Goal: Transaction & Acquisition: Purchase product/service

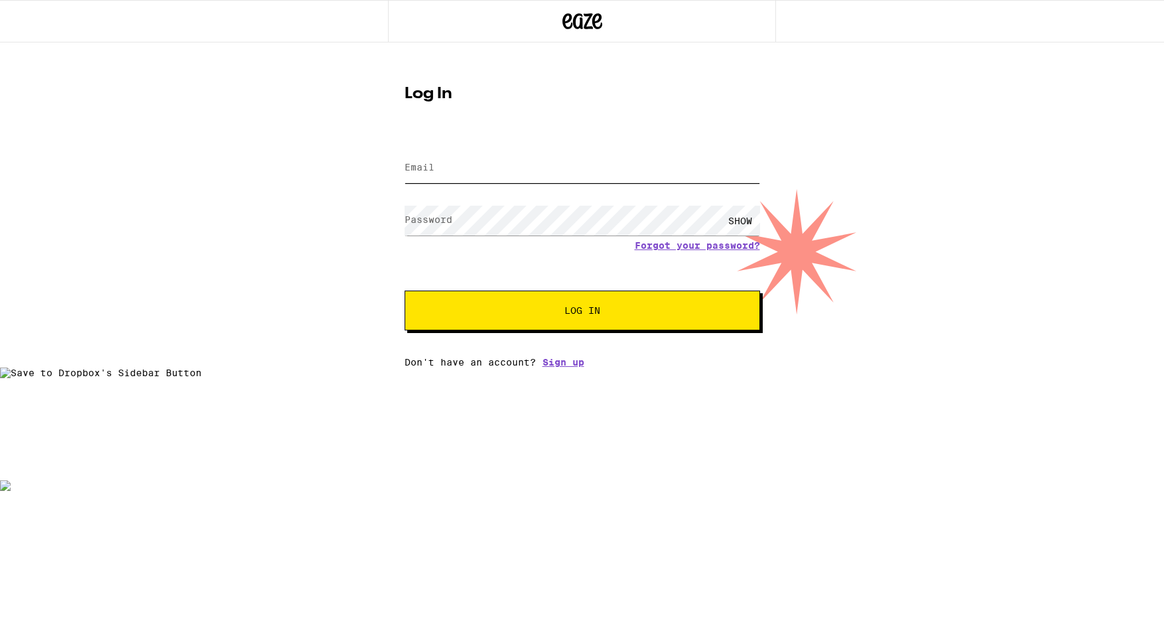
type input "[EMAIL_ADDRESS][DOMAIN_NAME]"
click at [525, 300] on button "Log In" at bounding box center [582, 310] width 355 height 40
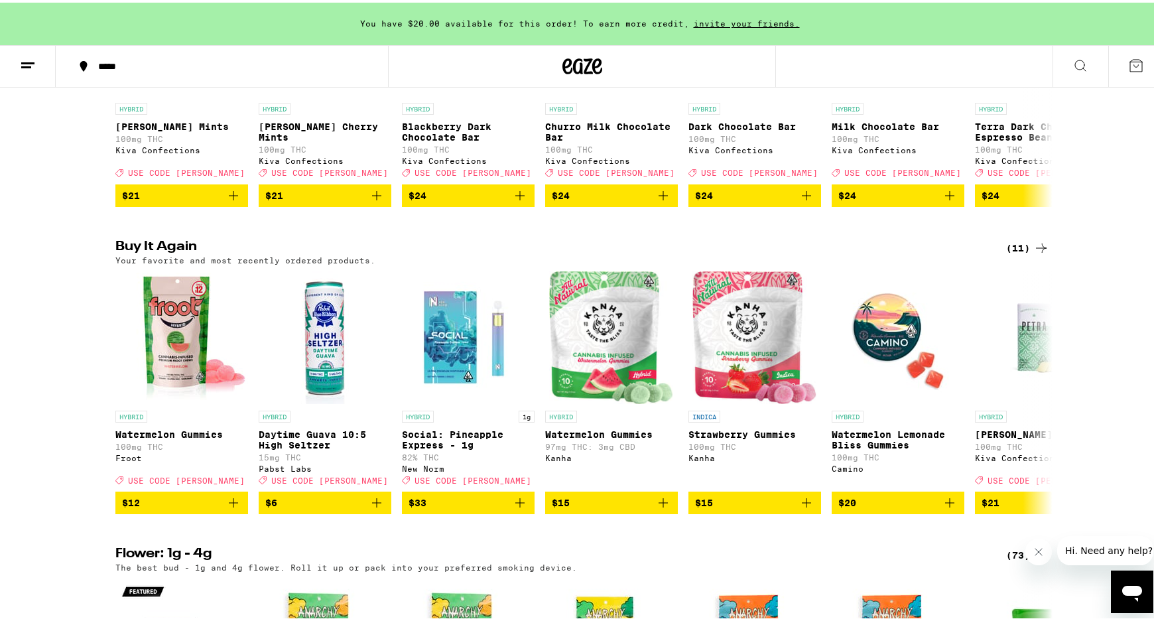
scroll to position [644, 0]
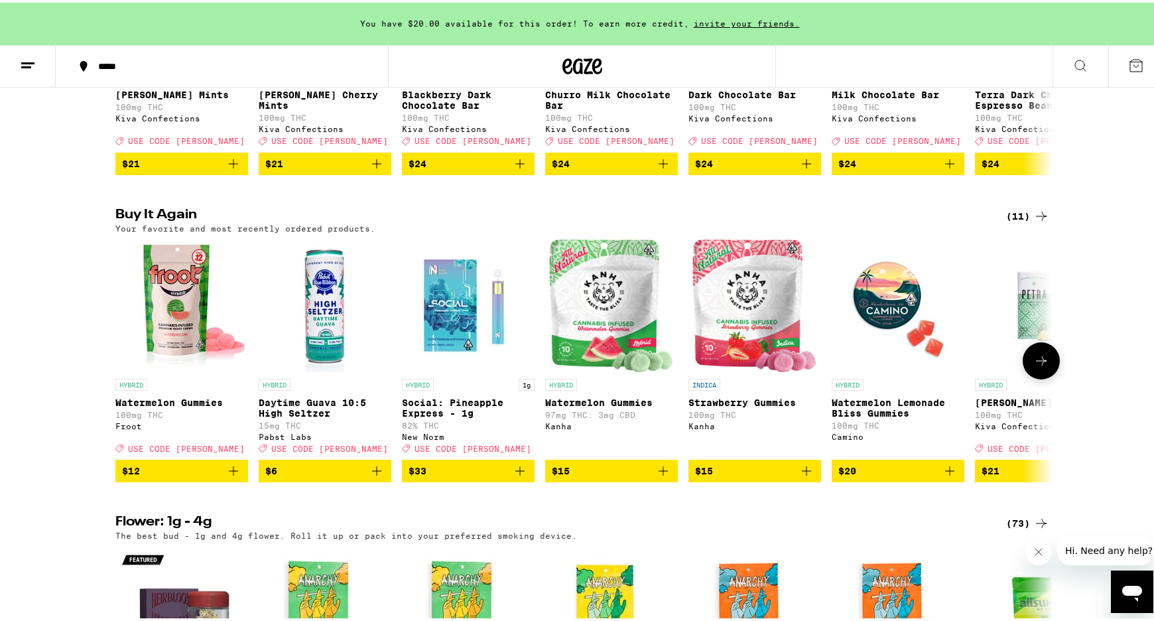
click at [184, 369] on img "Open page for Watermelon Gummies from Froot" at bounding box center [181, 303] width 133 height 133
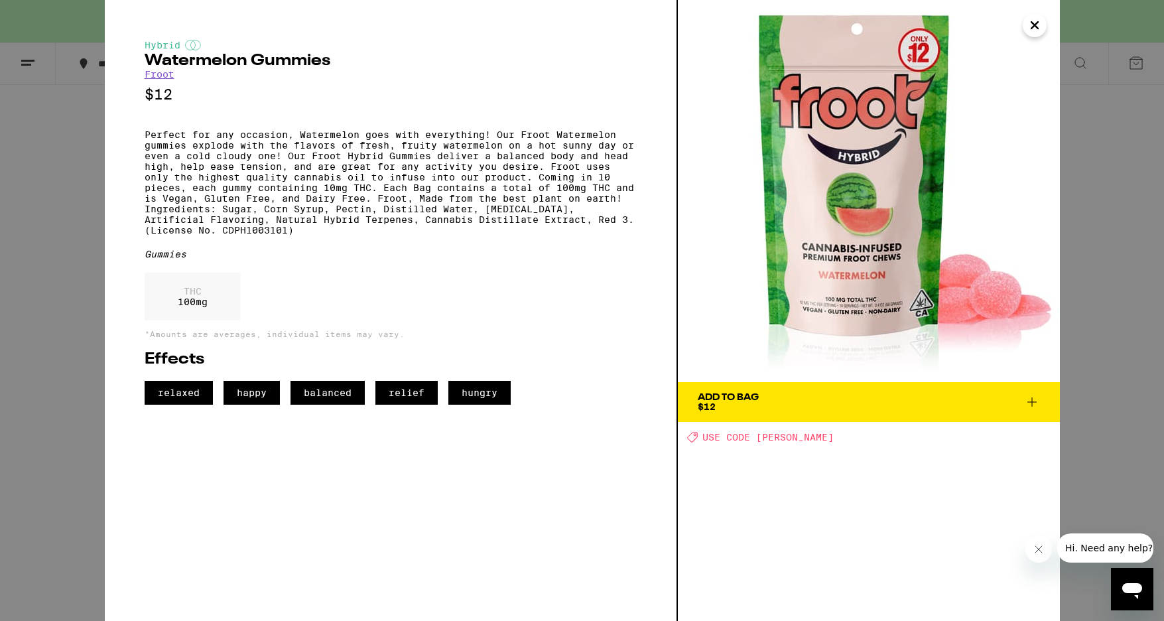
click at [1031, 27] on icon "Close" at bounding box center [1034, 25] width 7 height 7
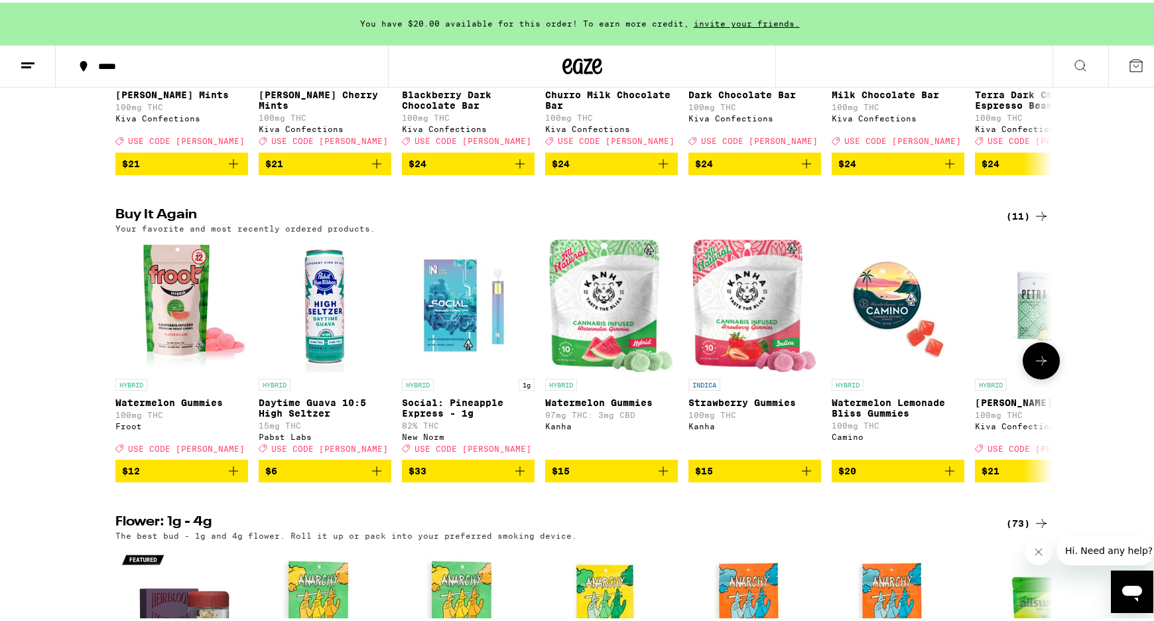
click at [234, 476] on icon "Add to bag" at bounding box center [233, 468] width 16 height 16
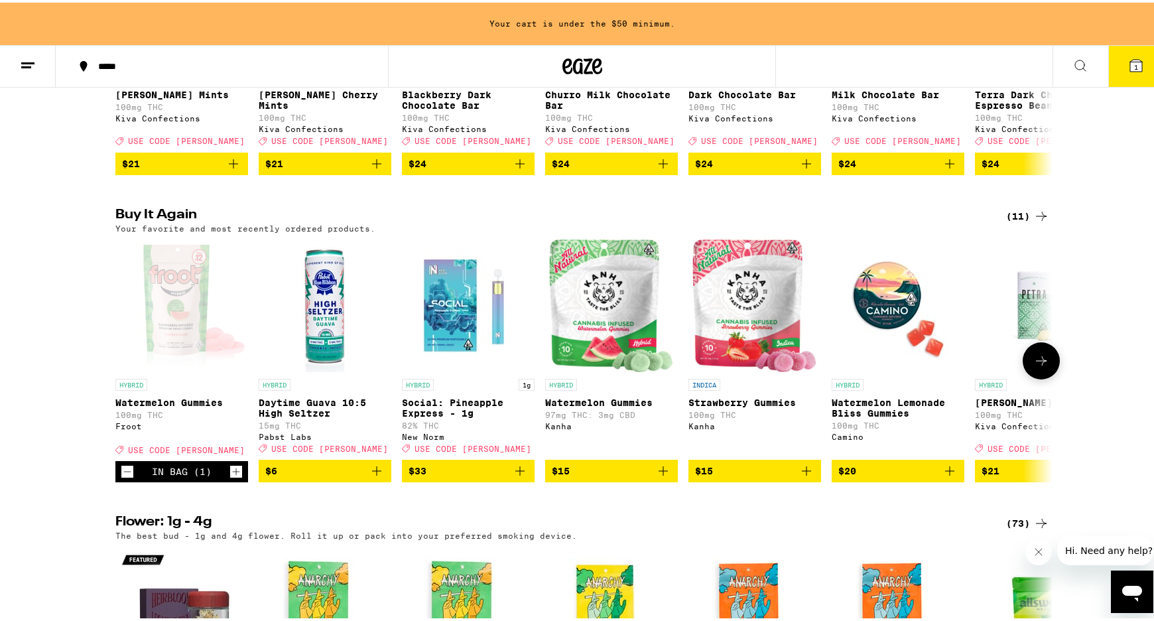
click at [232, 477] on icon "Increment" at bounding box center [236, 469] width 12 height 16
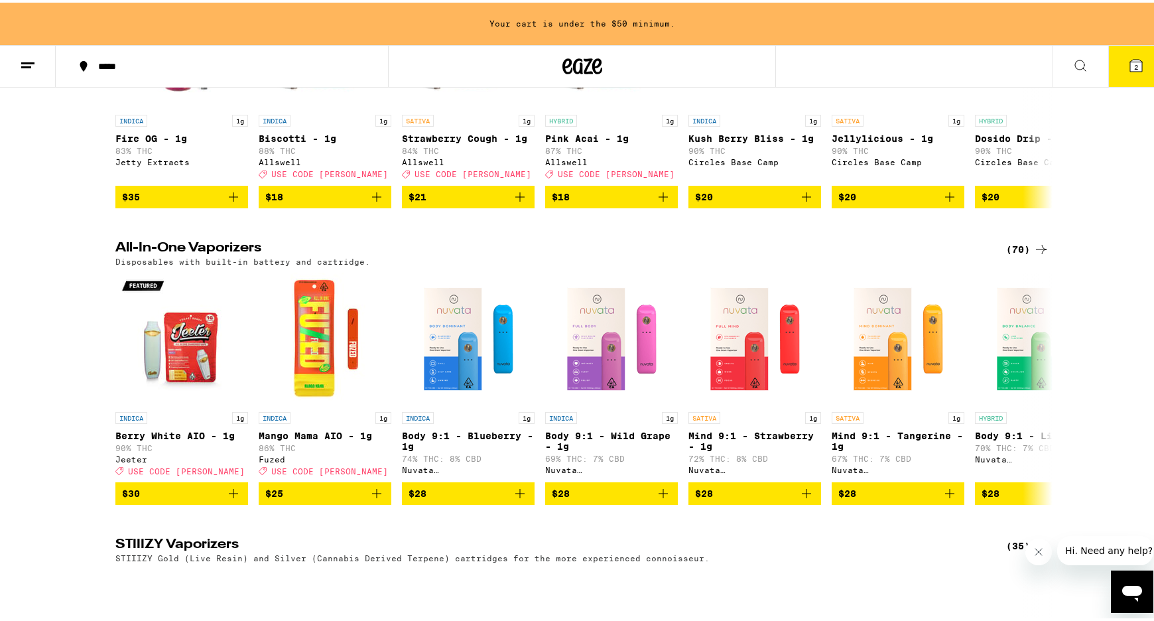
scroll to position [1817, 0]
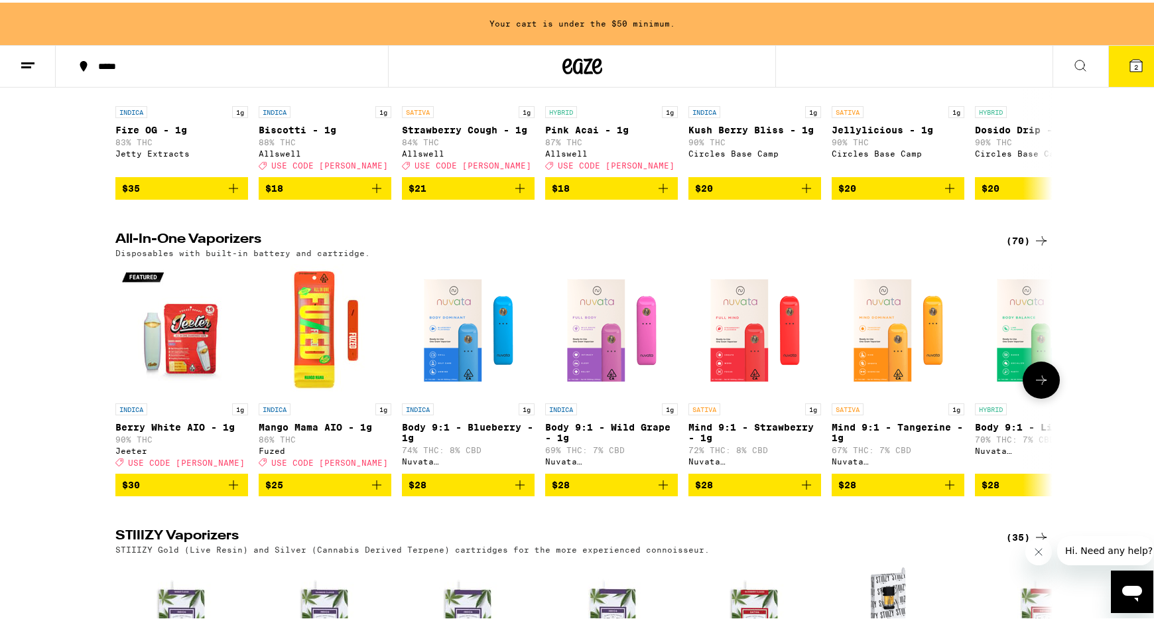
click at [1034, 385] on icon at bounding box center [1041, 377] width 16 height 16
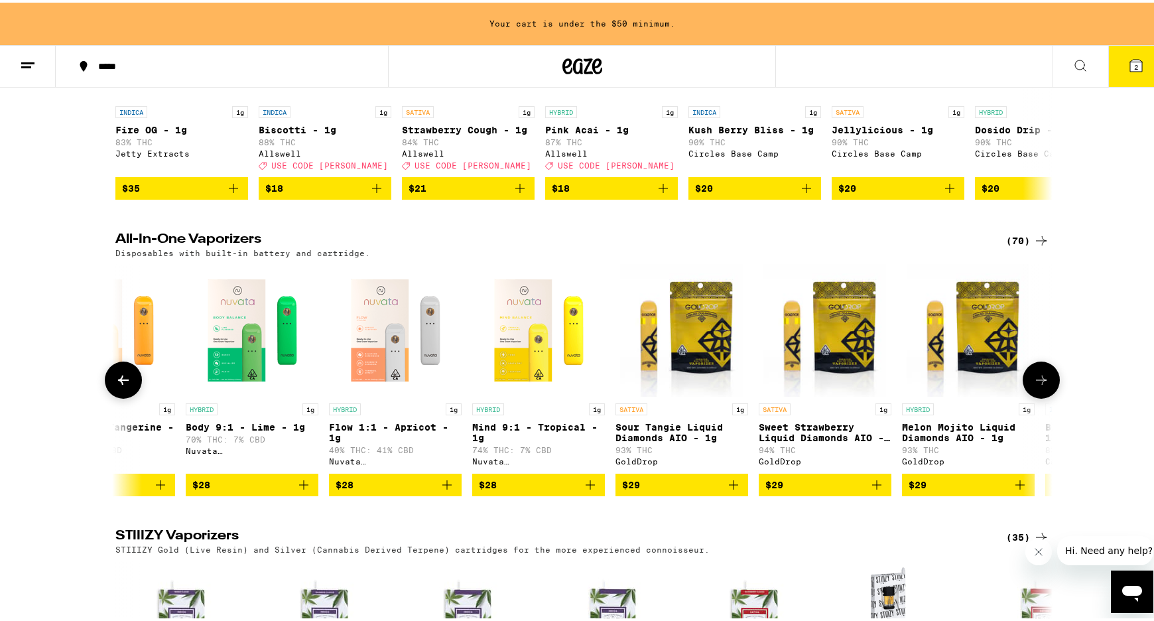
click at [1033, 385] on icon at bounding box center [1041, 377] width 16 height 16
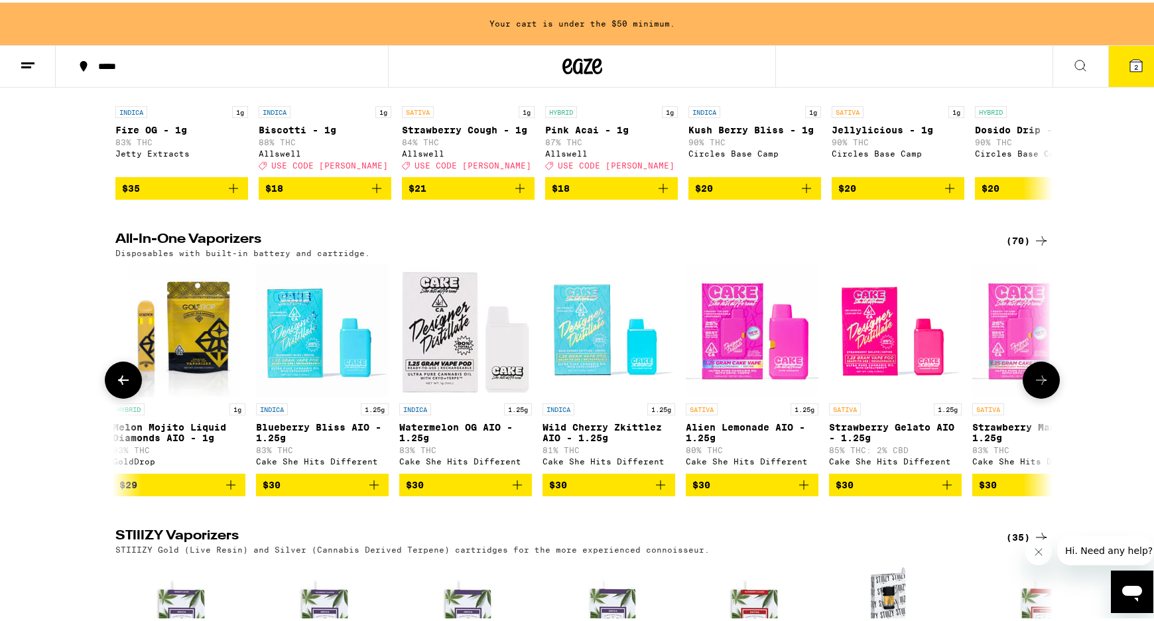
click at [1033, 385] on icon at bounding box center [1041, 377] width 16 height 16
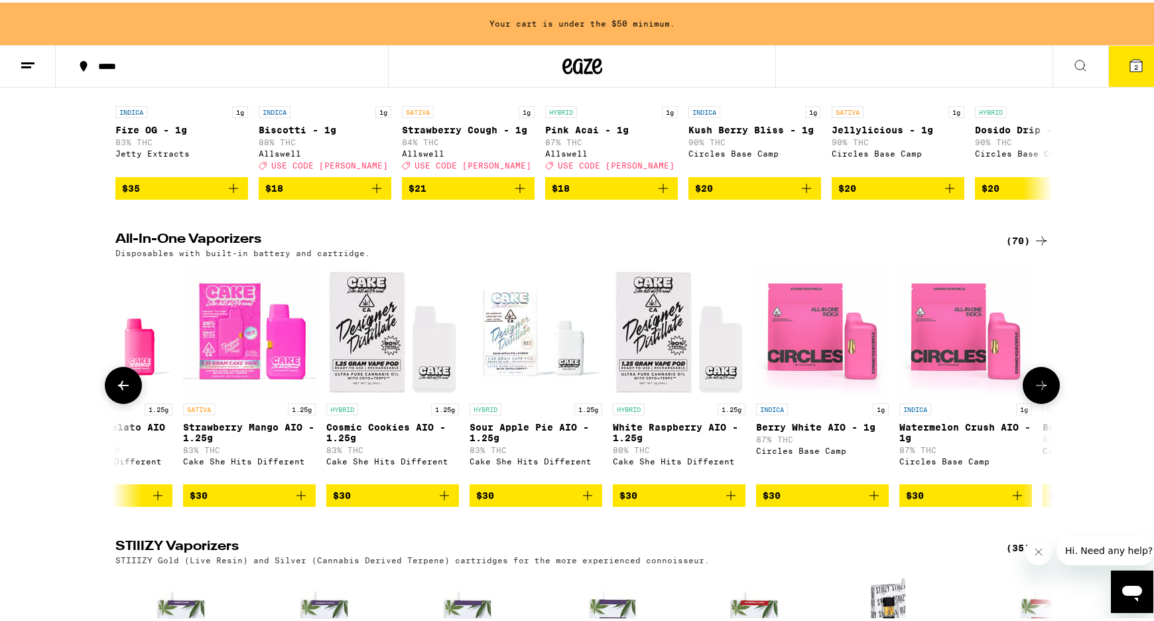
click at [1033, 391] on icon at bounding box center [1041, 383] width 16 height 16
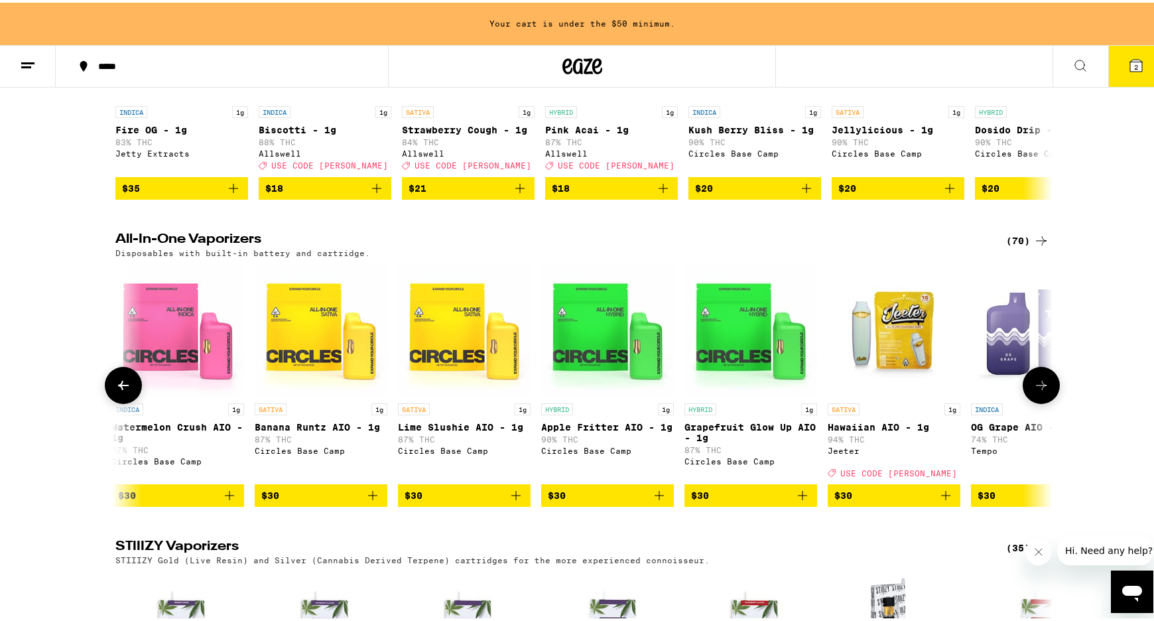
scroll to position [0, 3157]
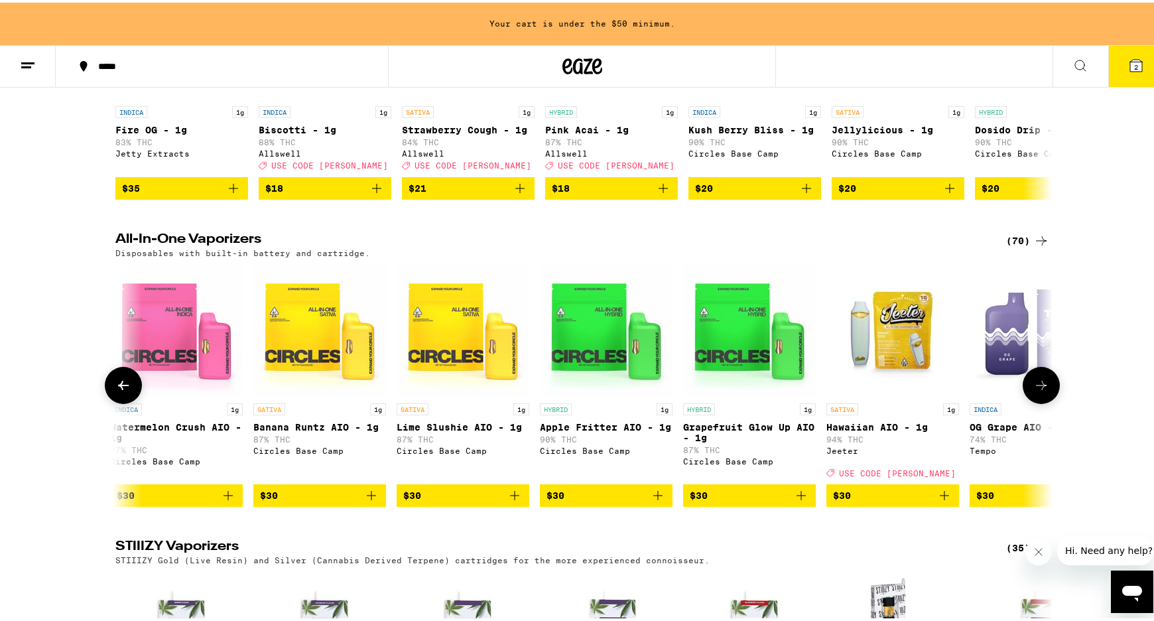
click at [1033, 391] on icon at bounding box center [1041, 383] width 16 height 16
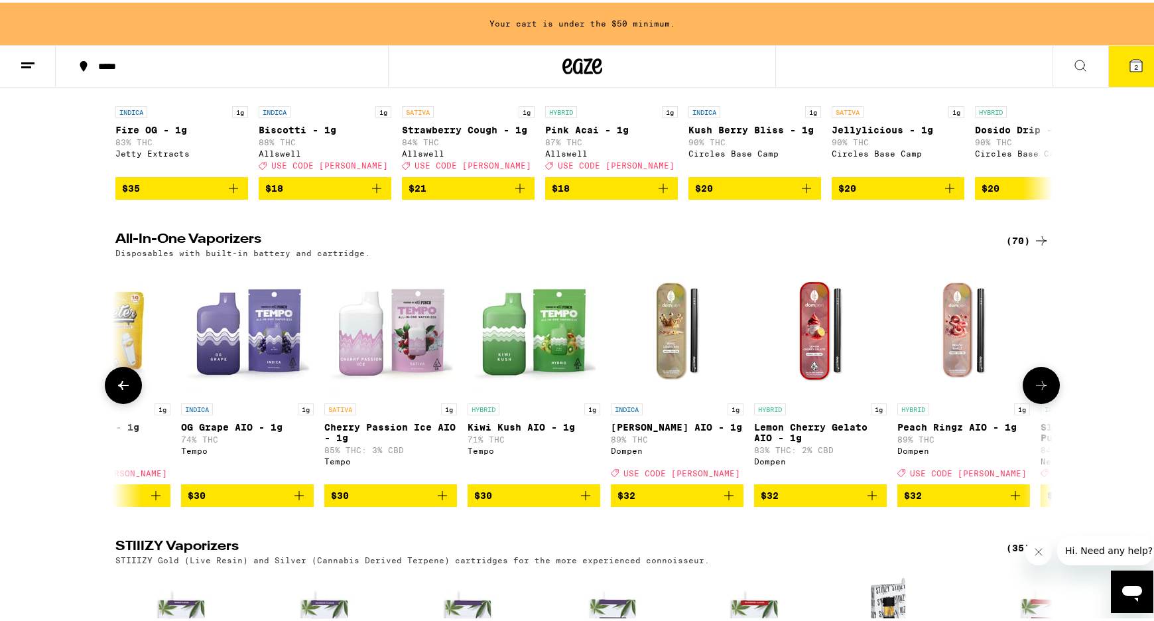
scroll to position [0, 3946]
click at [1010, 501] on icon "Add to bag" at bounding box center [1015, 493] width 16 height 16
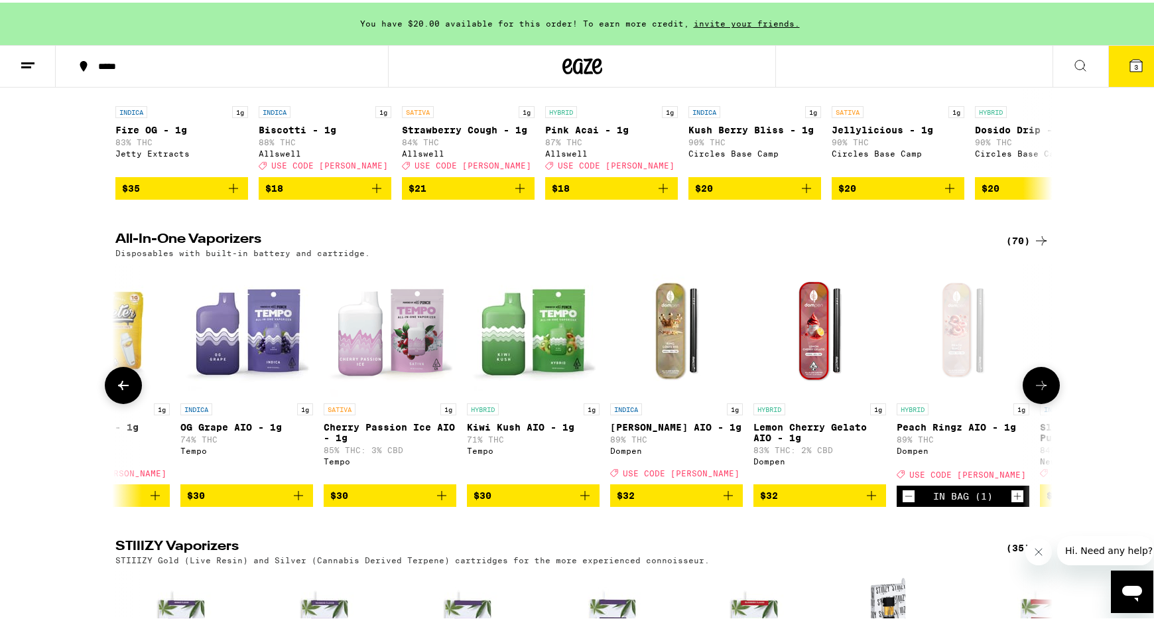
click at [1036, 391] on icon at bounding box center [1041, 383] width 16 height 16
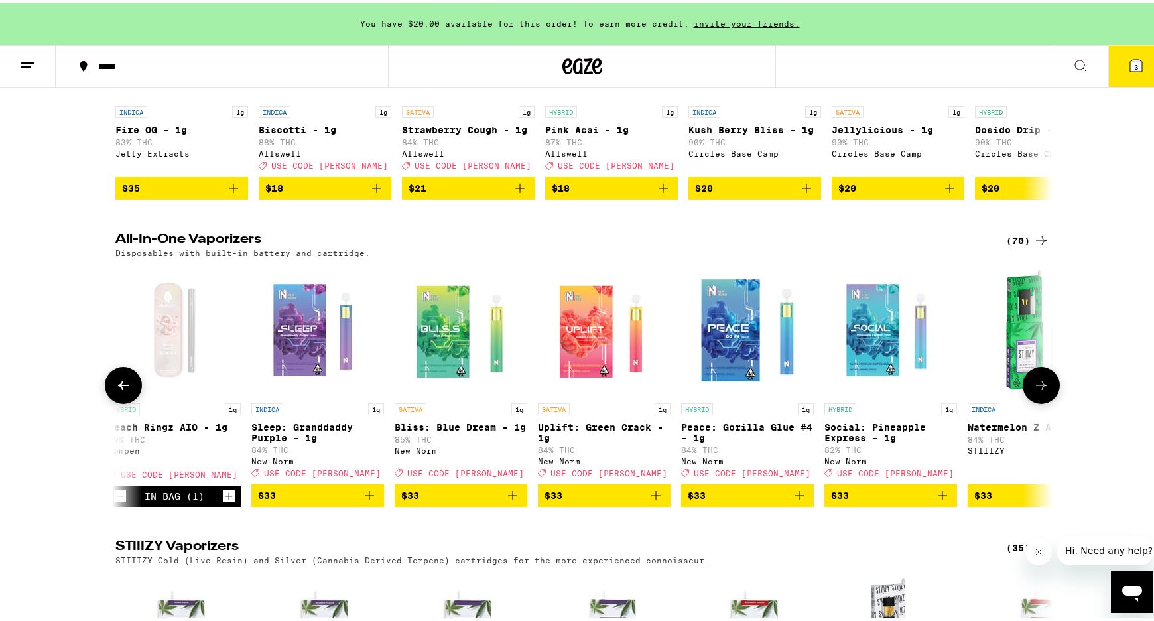
scroll to position [0, 4735]
click at [1036, 391] on icon at bounding box center [1041, 383] width 16 height 16
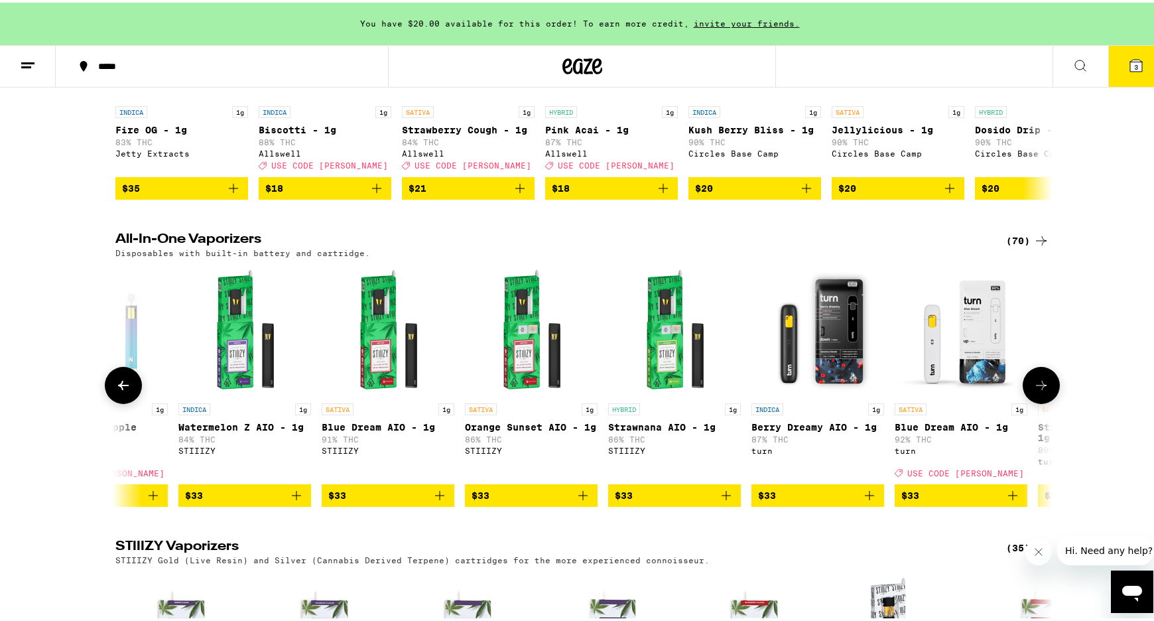
scroll to position [0, 5525]
click at [1038, 387] on icon at bounding box center [1041, 382] width 11 height 9
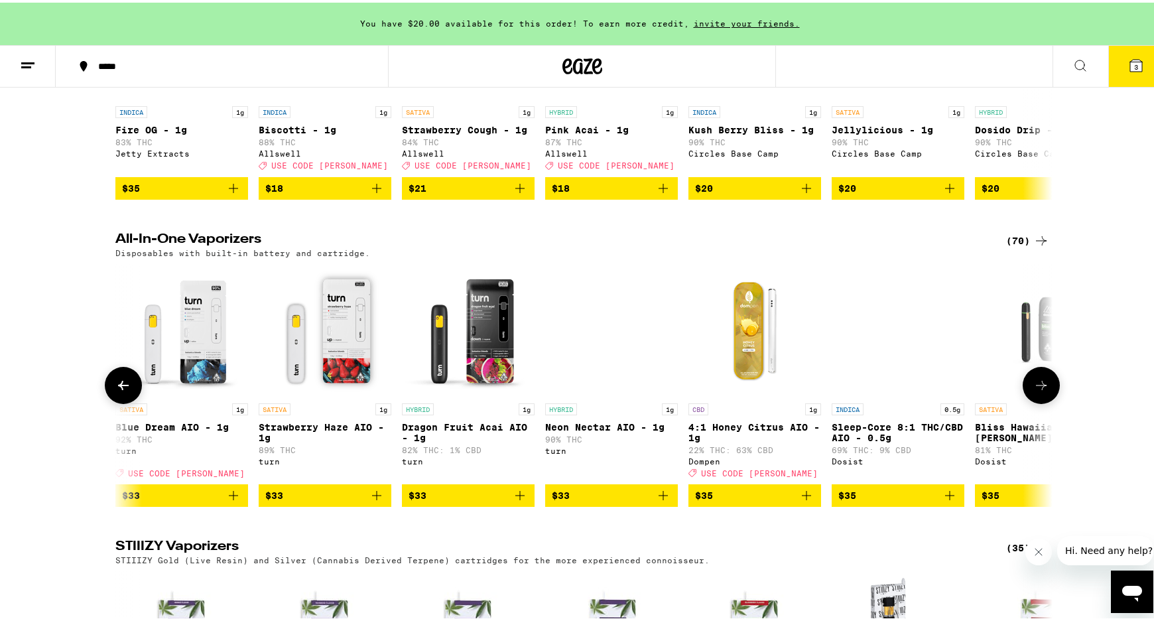
scroll to position [0, 6314]
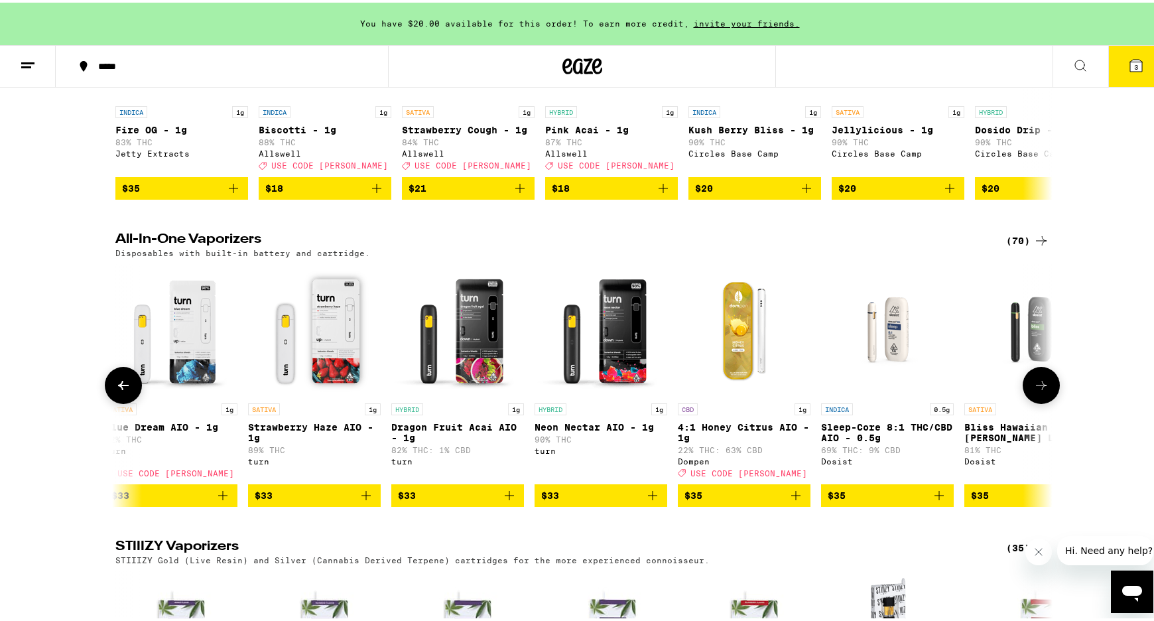
click at [1038, 391] on icon at bounding box center [1041, 383] width 16 height 16
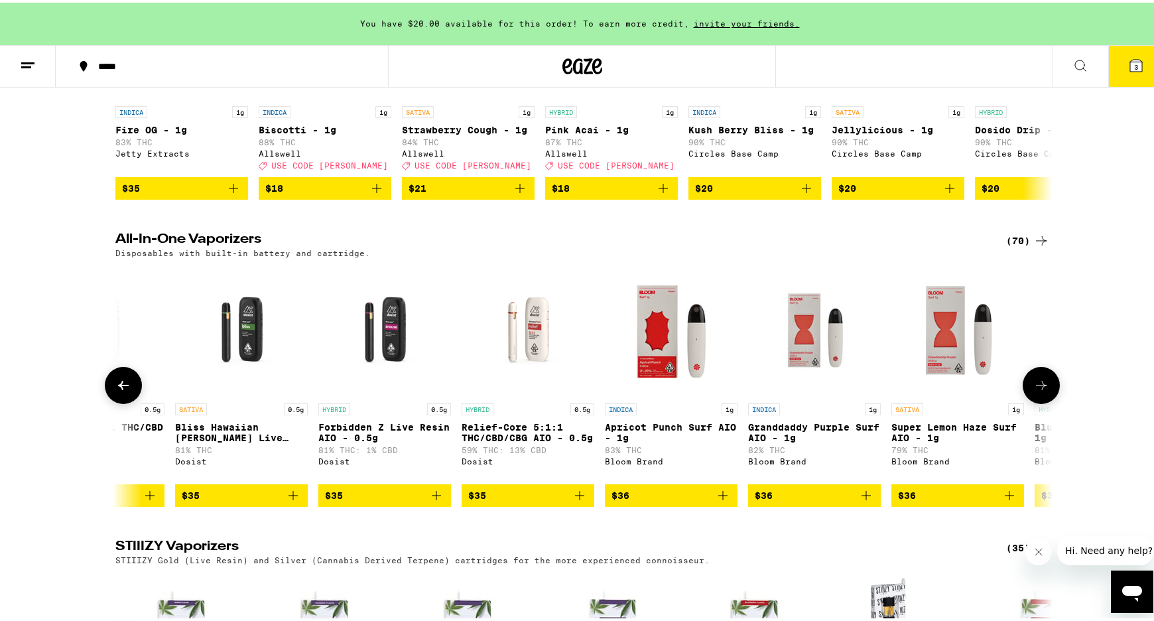
click at [1038, 391] on icon at bounding box center [1041, 383] width 16 height 16
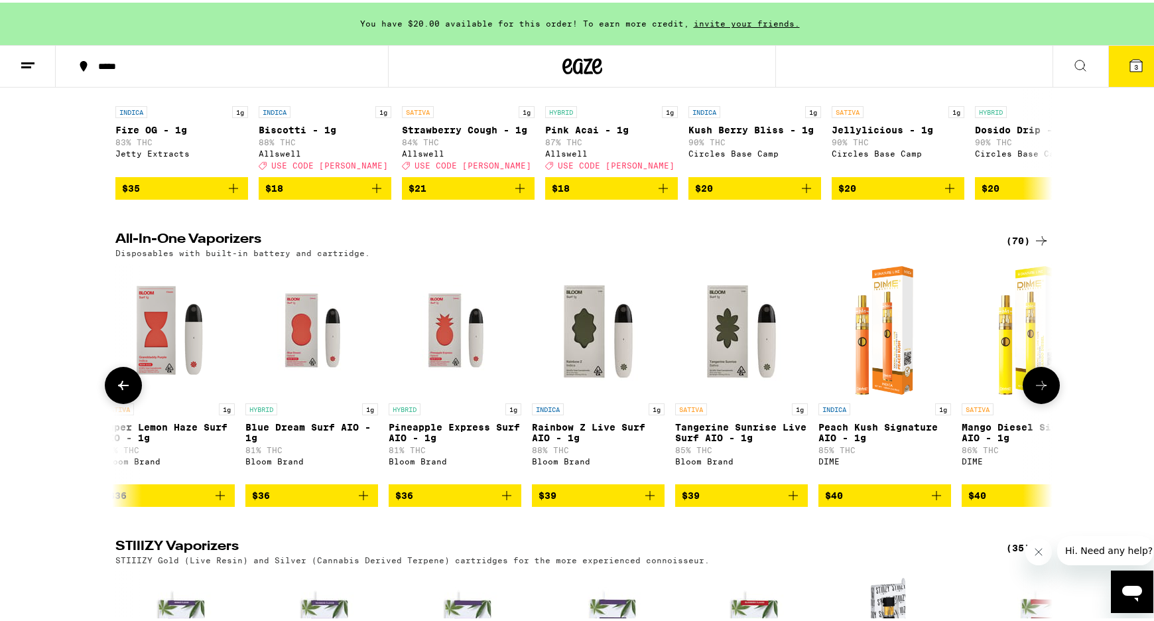
click at [1038, 391] on icon at bounding box center [1041, 383] width 16 height 16
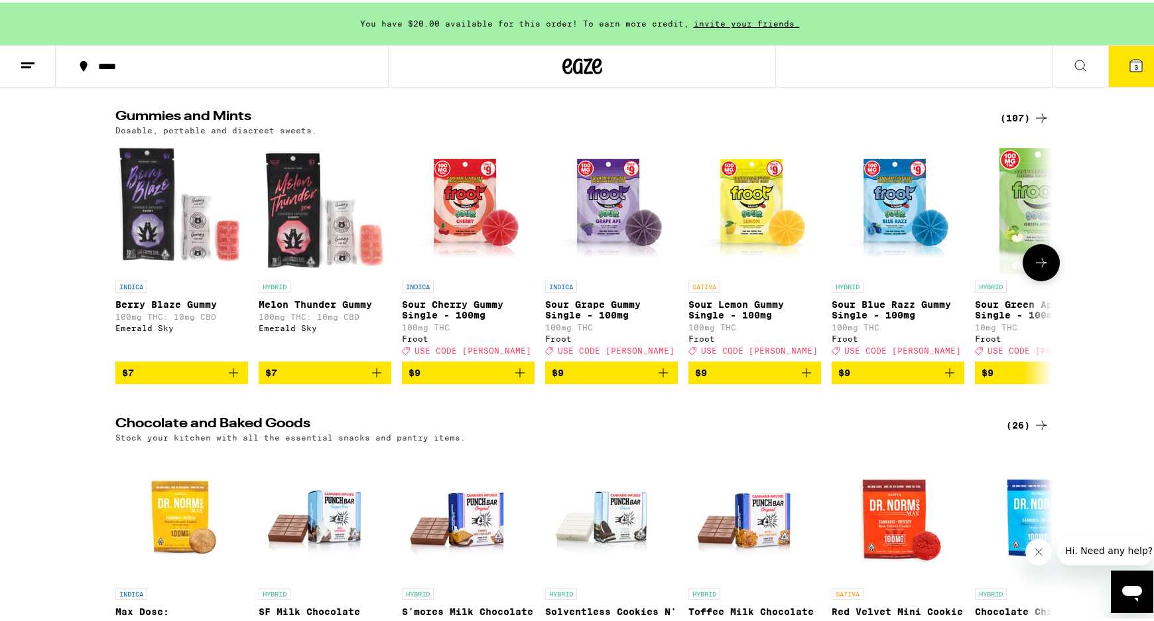
scroll to position [3455, 0]
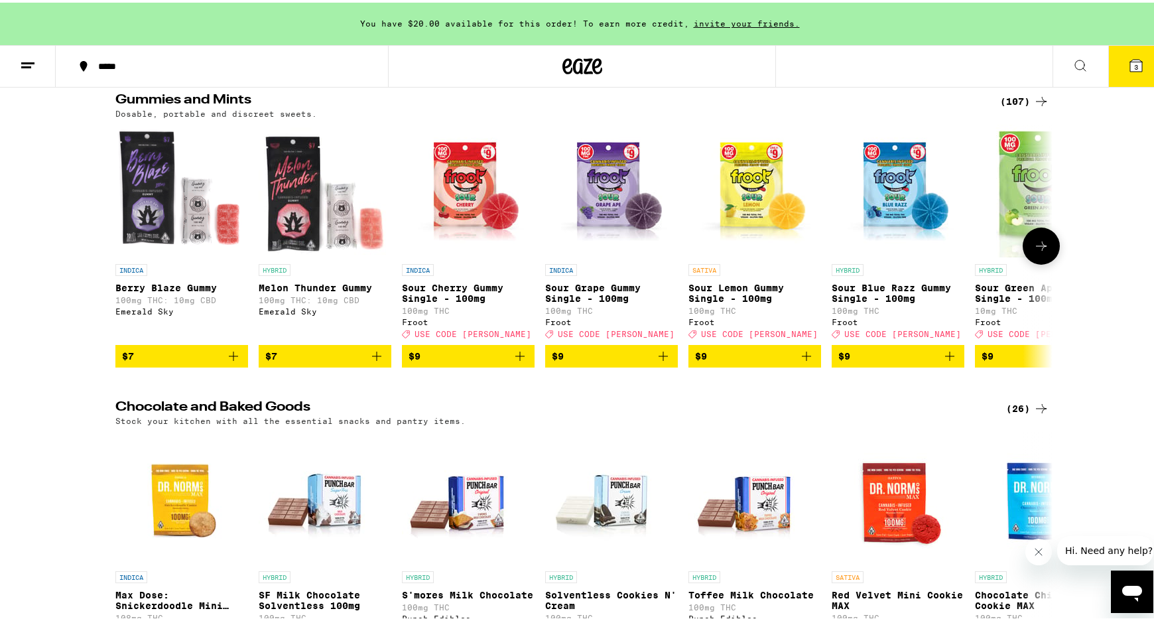
click at [1043, 251] on icon at bounding box center [1041, 243] width 16 height 16
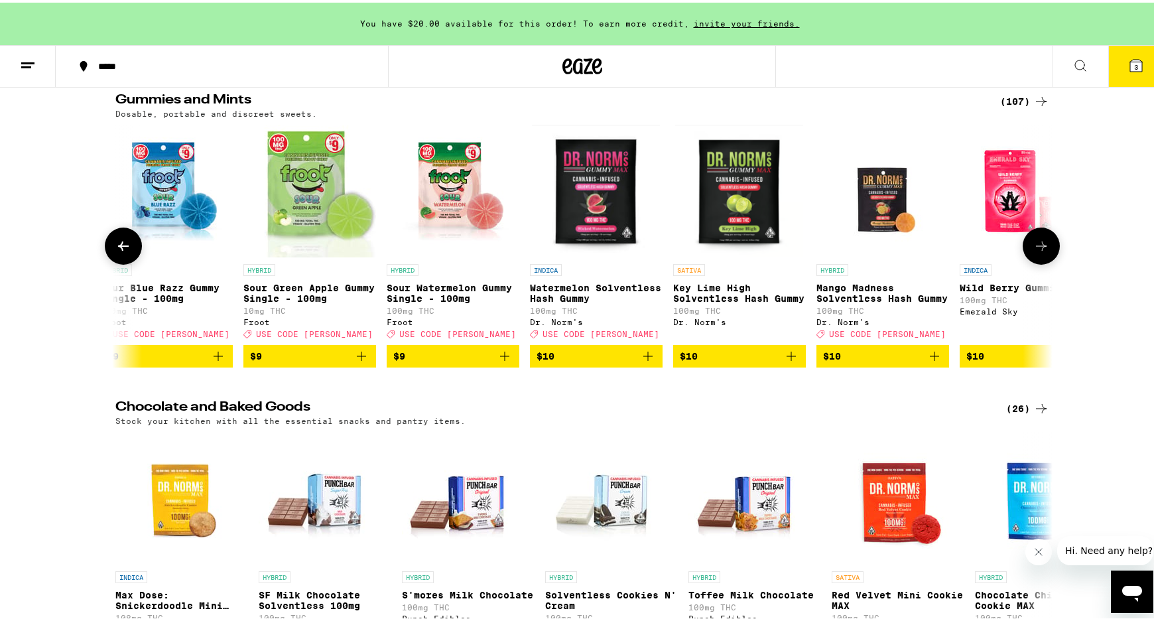
scroll to position [0, 789]
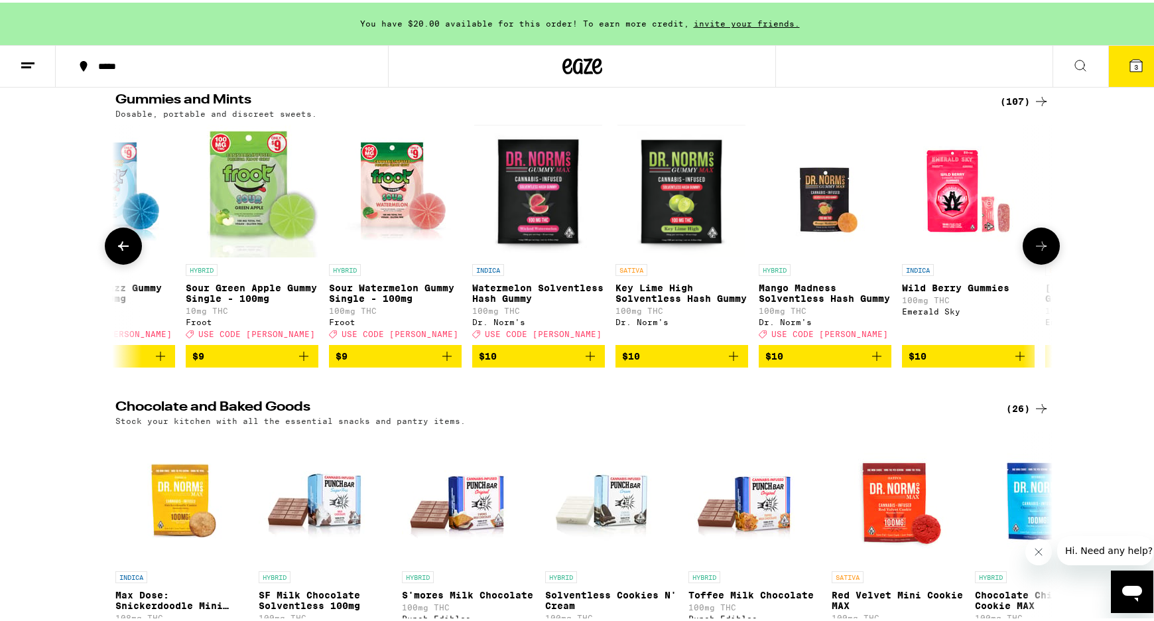
click at [1043, 251] on icon at bounding box center [1041, 243] width 16 height 16
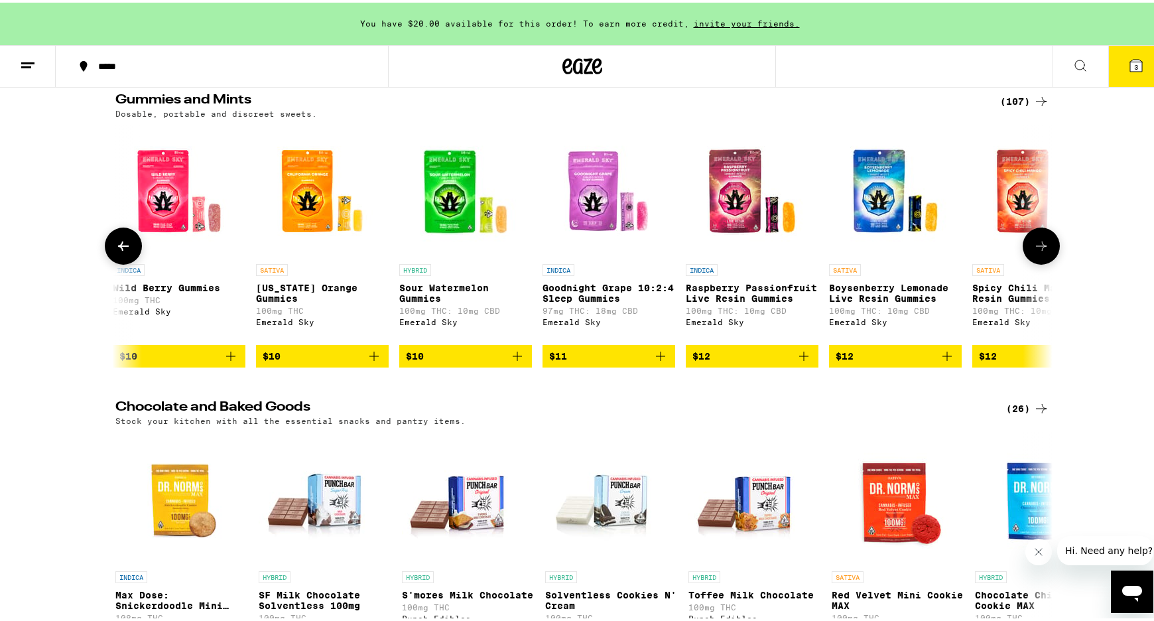
click at [1043, 251] on icon at bounding box center [1041, 243] width 16 height 16
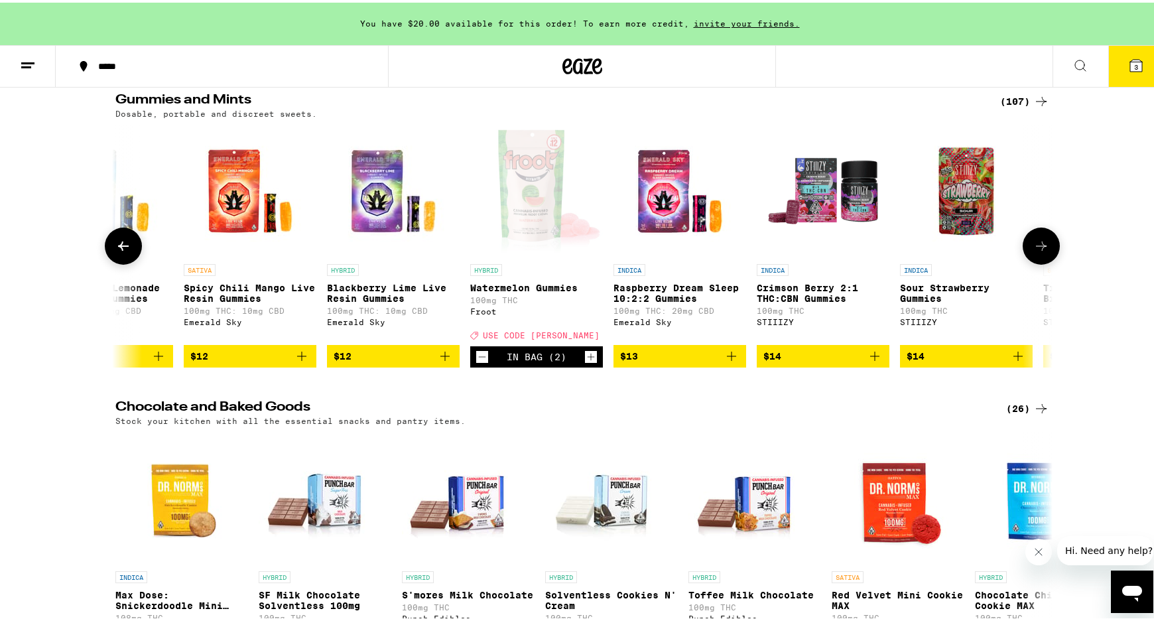
scroll to position [0, 2368]
click at [1043, 251] on icon at bounding box center [1041, 243] width 16 height 16
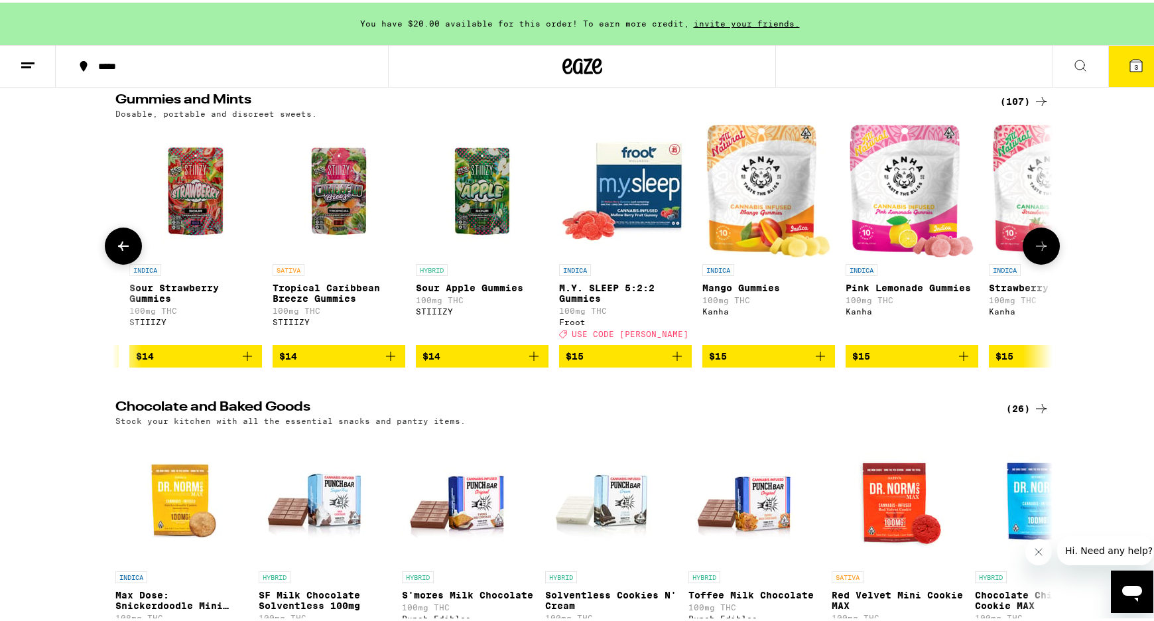
scroll to position [0, 3157]
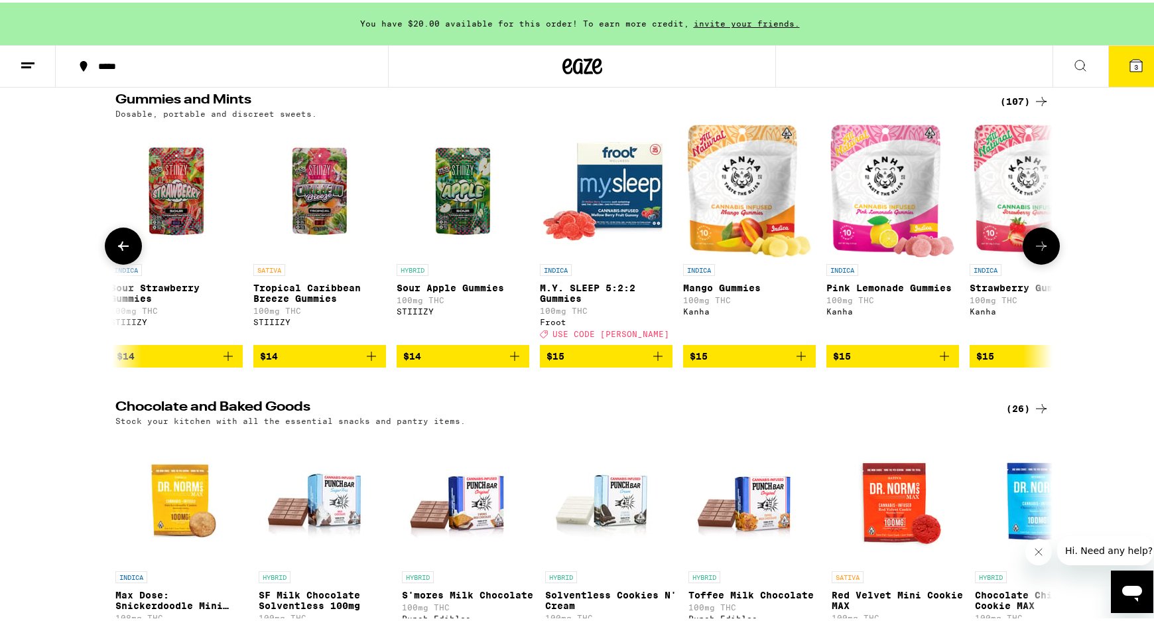
click at [1043, 251] on icon at bounding box center [1041, 243] width 16 height 16
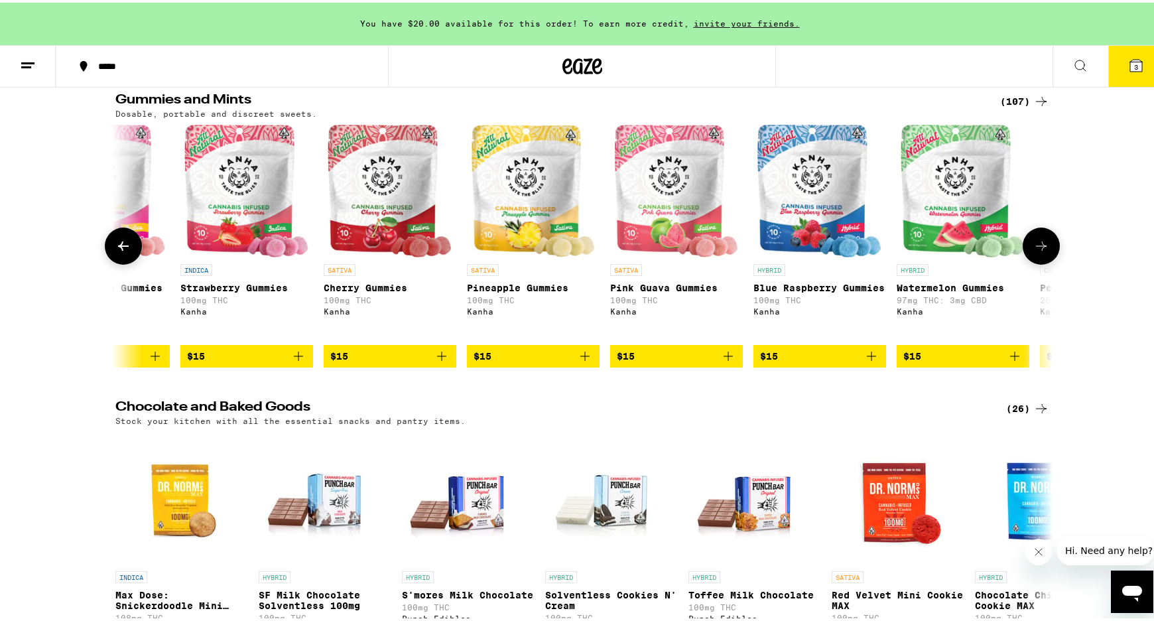
click at [1043, 251] on icon at bounding box center [1041, 243] width 16 height 16
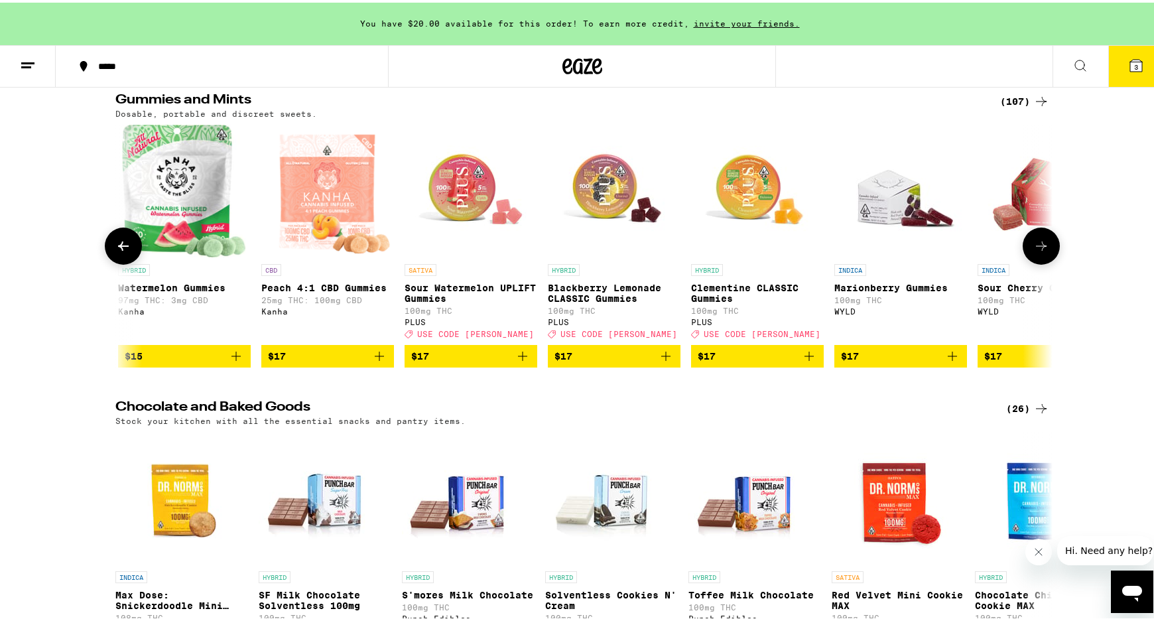
scroll to position [0, 4735]
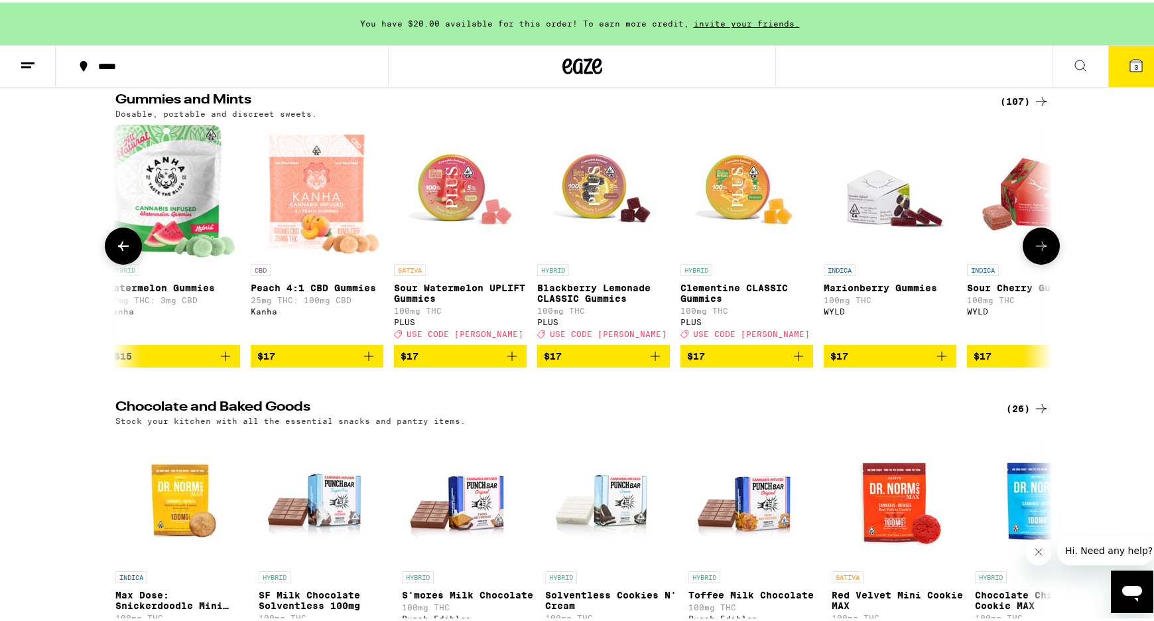
click at [1041, 251] on icon at bounding box center [1041, 243] width 16 height 16
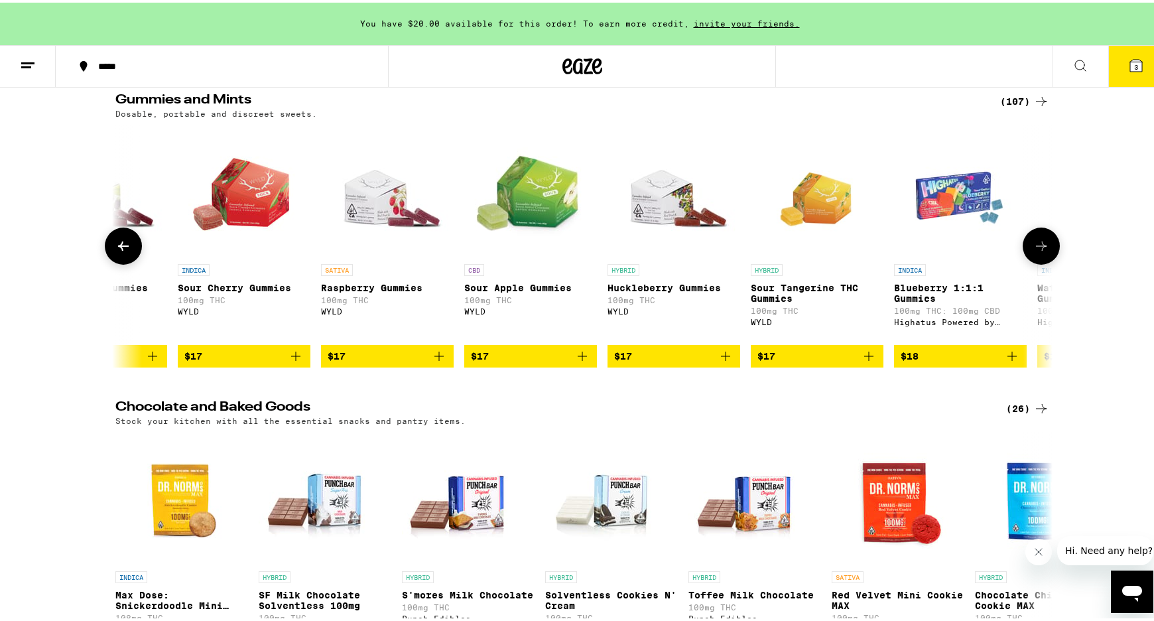
click at [1041, 251] on icon at bounding box center [1041, 243] width 16 height 16
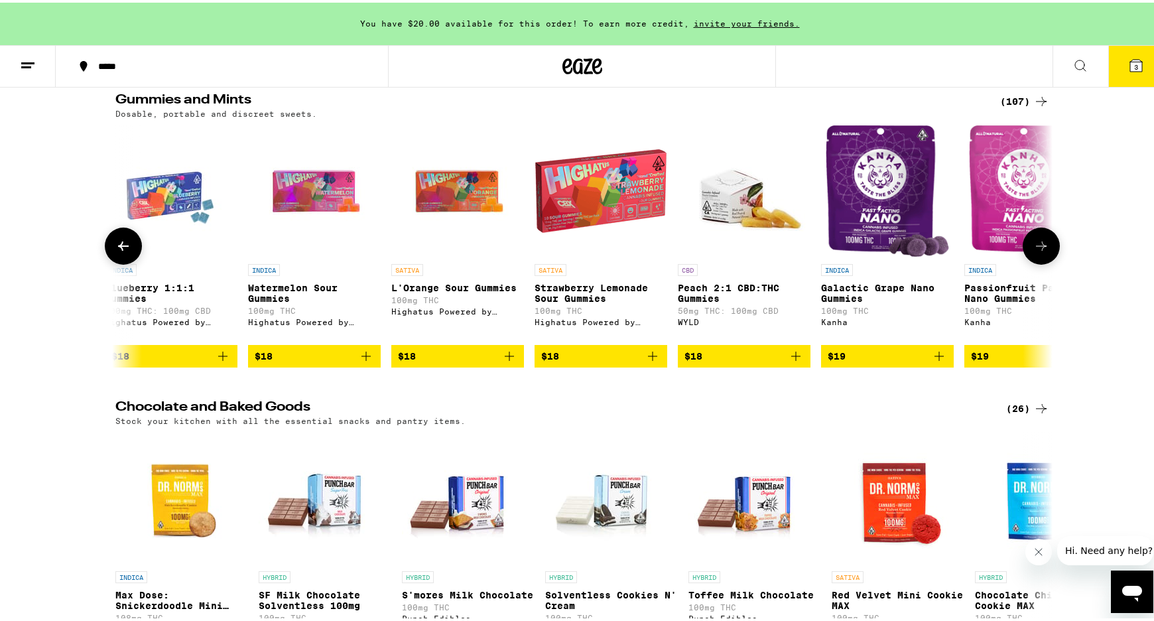
click at [1041, 251] on icon at bounding box center [1041, 243] width 16 height 16
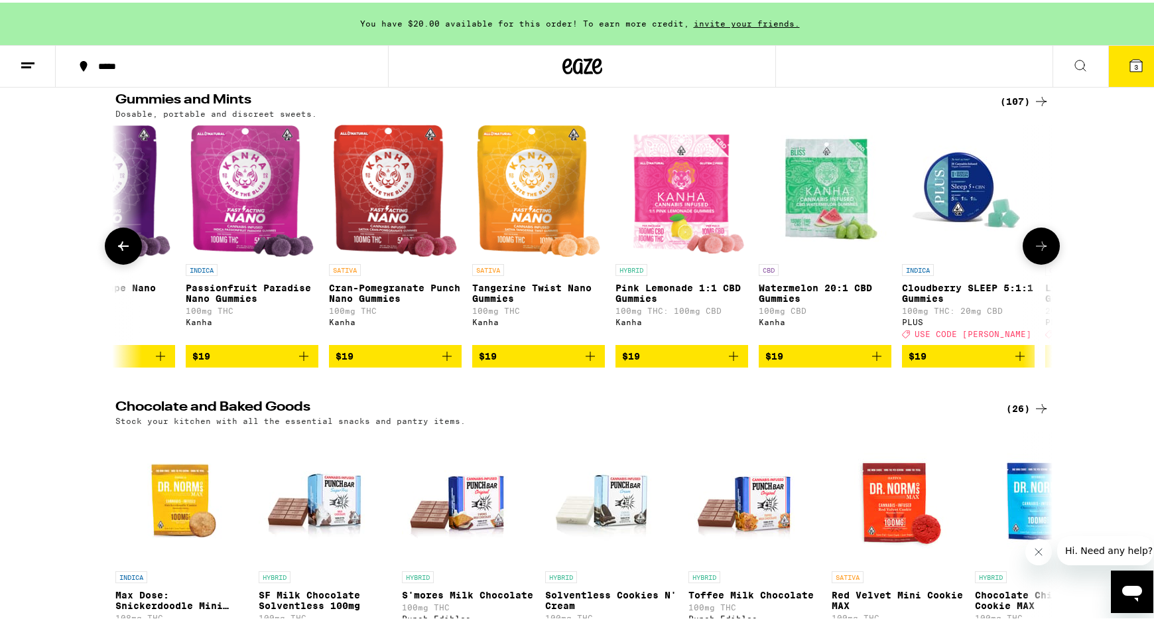
scroll to position [0, 7103]
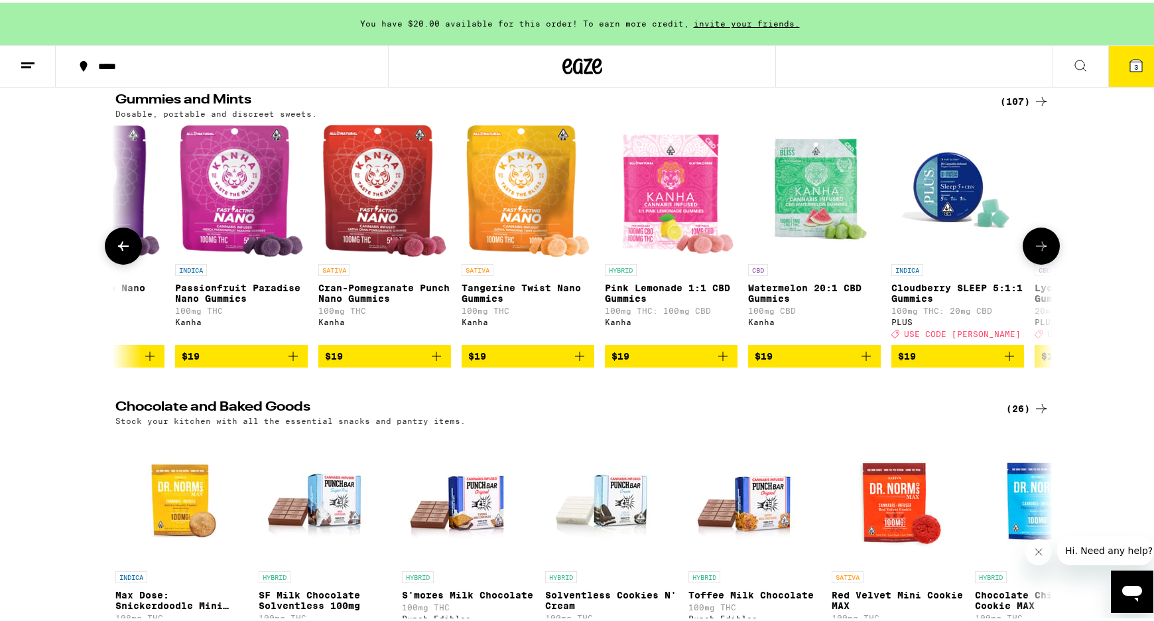
click at [1041, 251] on icon at bounding box center [1041, 243] width 16 height 16
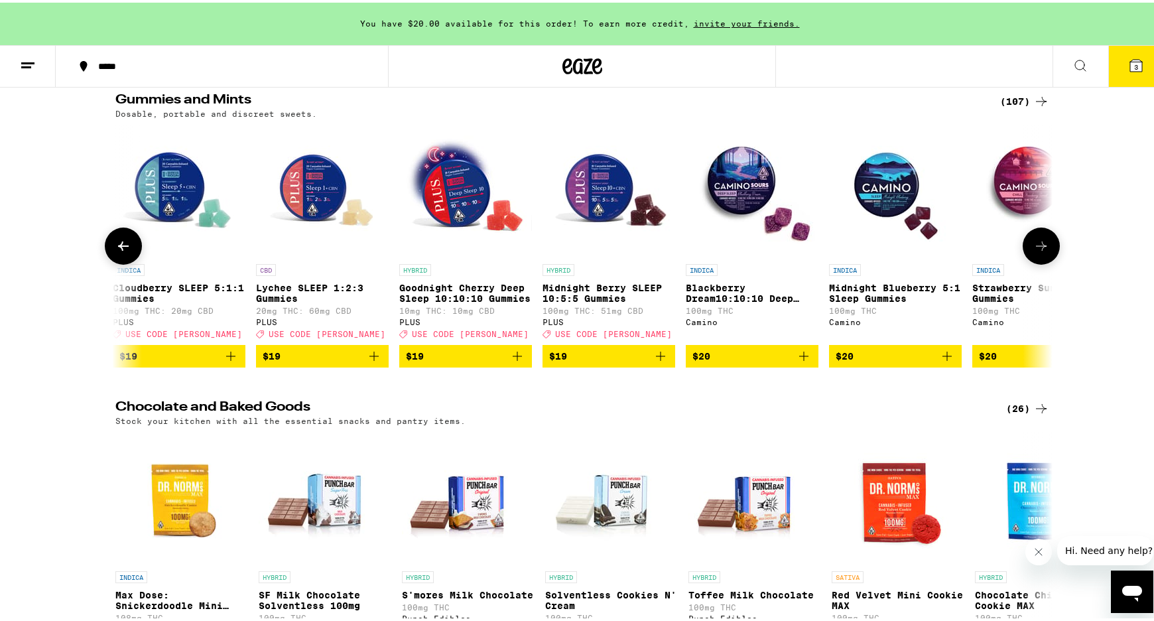
scroll to position [0, 7892]
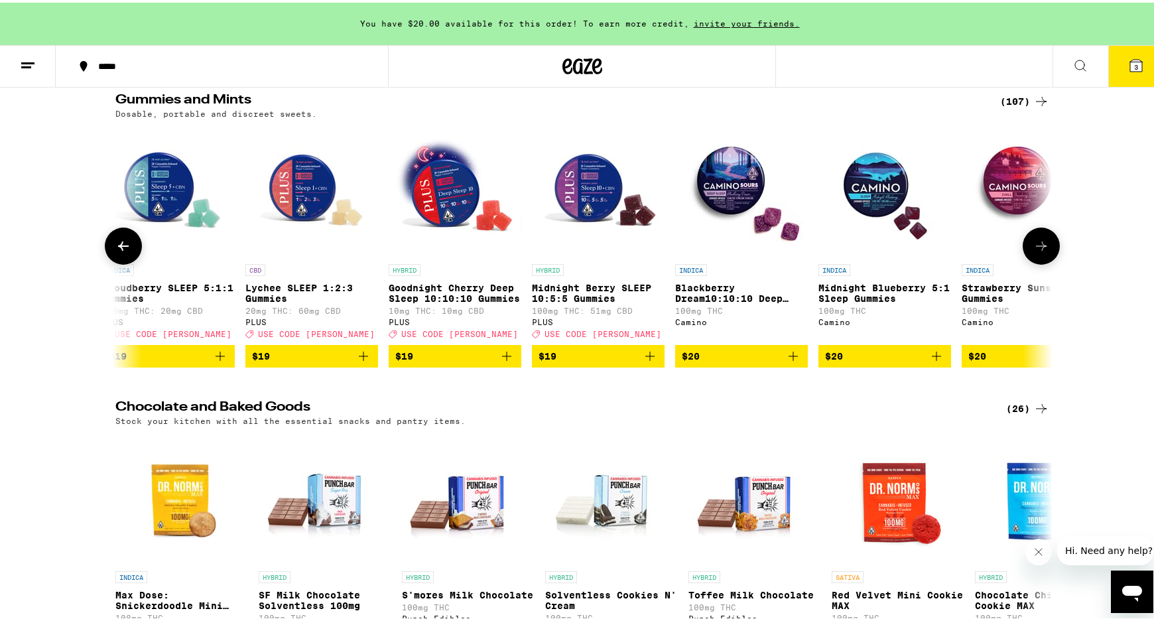
click at [1041, 251] on icon at bounding box center [1041, 243] width 16 height 16
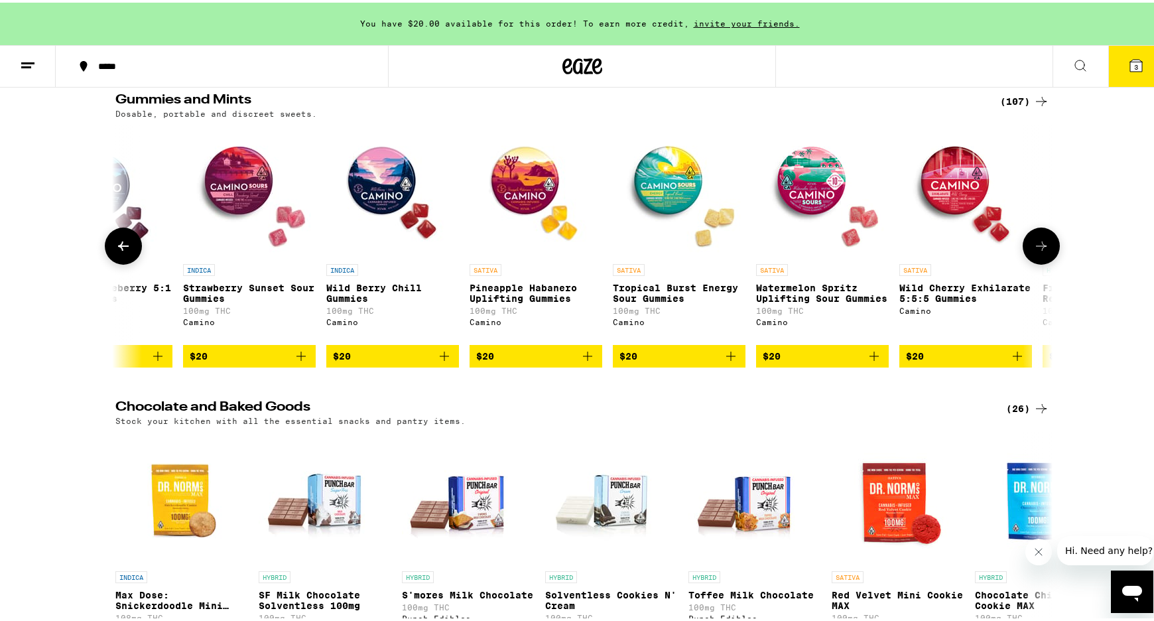
scroll to position [0, 8682]
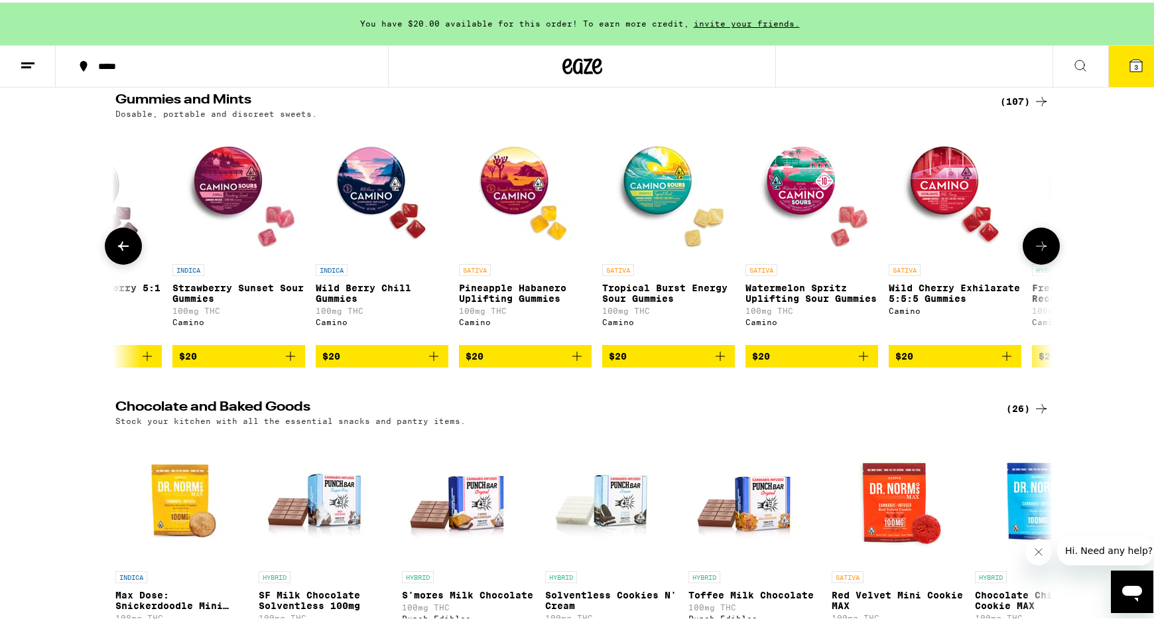
click at [1035, 251] on icon at bounding box center [1041, 243] width 16 height 16
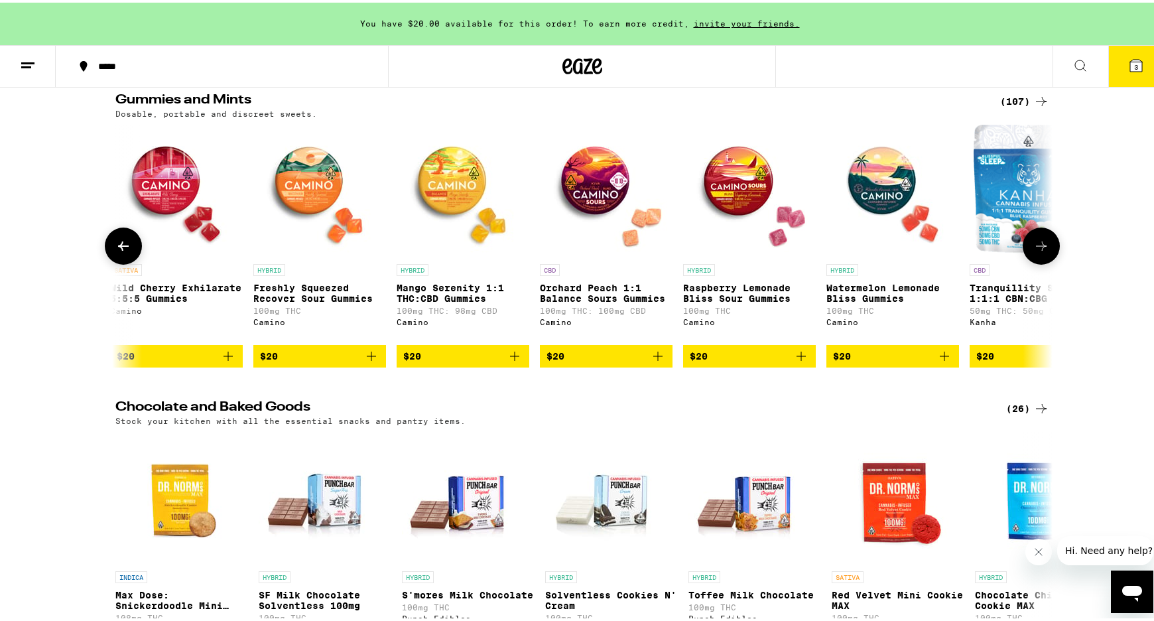
scroll to position [0, 9471]
